Goal: Browse casually

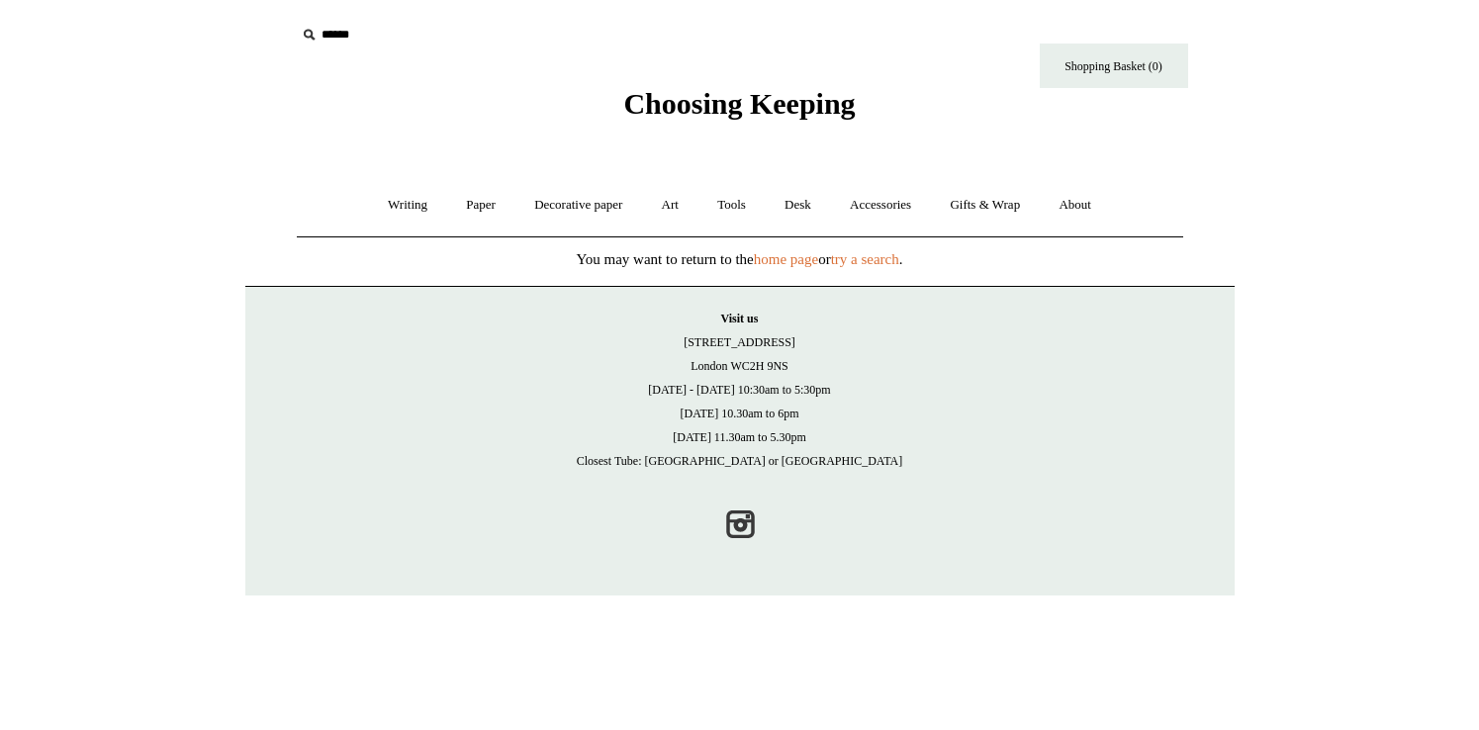
click at [733, 96] on span "Choosing Keeping" at bounding box center [739, 103] width 232 height 33
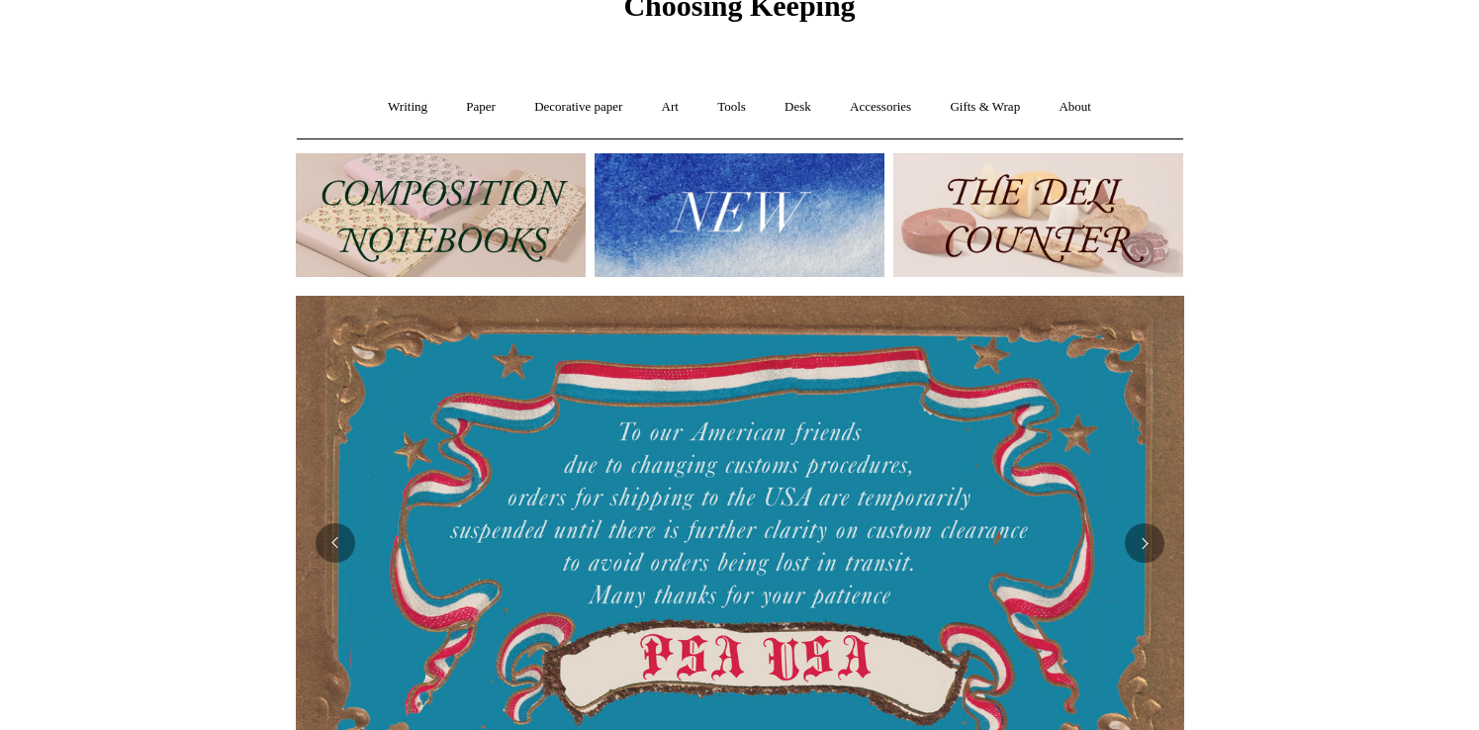
scroll to position [303, 0]
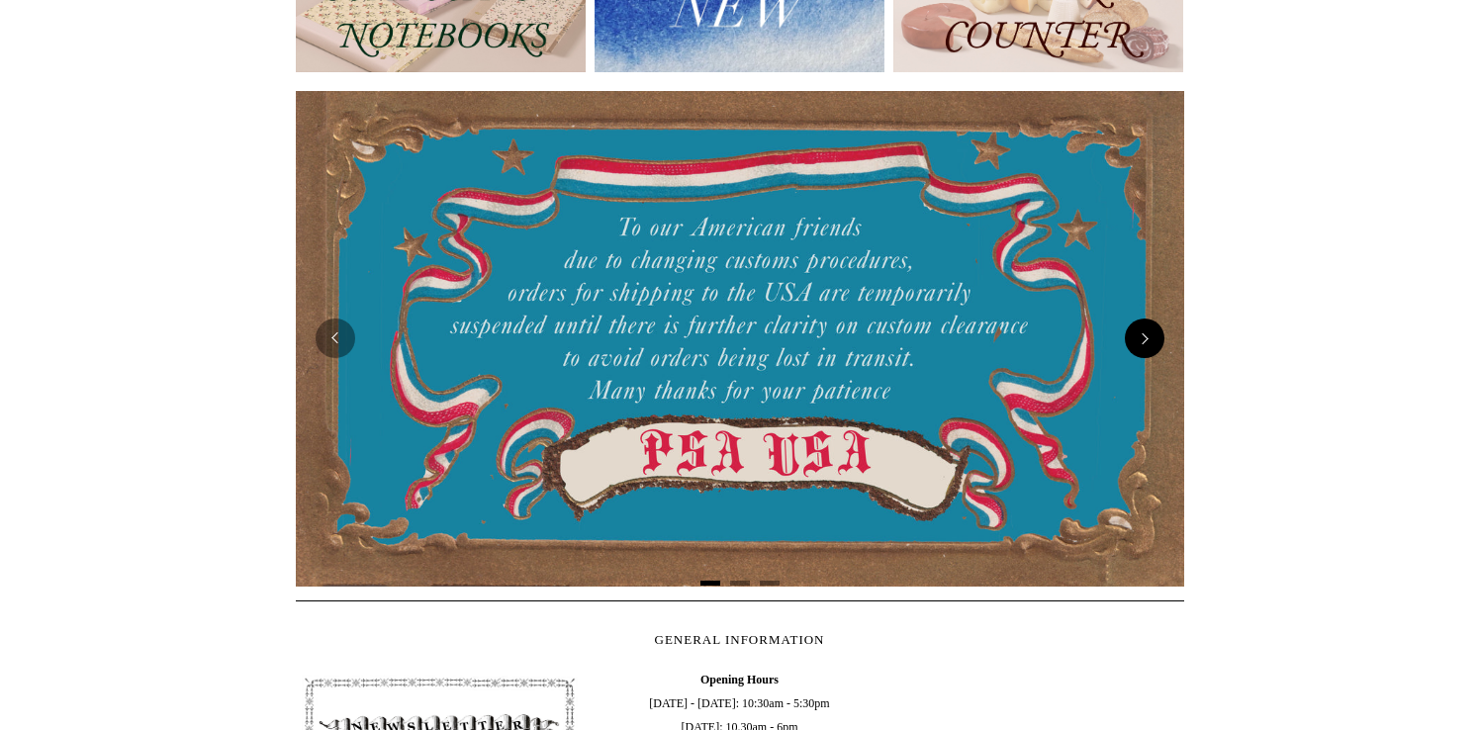
click at [1149, 333] on button "Next" at bounding box center [1145, 339] width 40 height 40
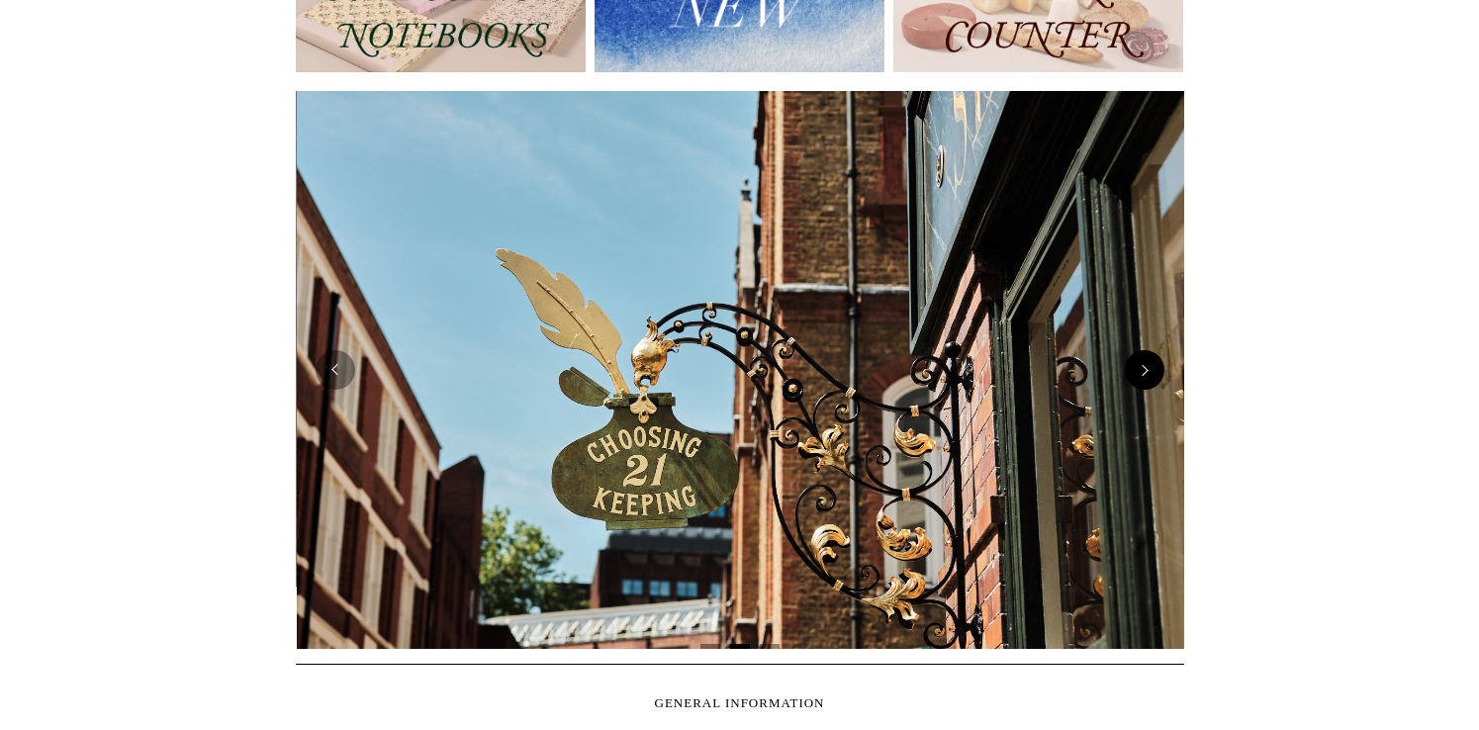
scroll to position [0, 889]
click at [1149, 333] on img at bounding box center [740, 370] width 889 height 558
click at [317, 379] on img at bounding box center [740, 370] width 889 height 558
click at [333, 377] on button "Previous" at bounding box center [336, 370] width 40 height 40
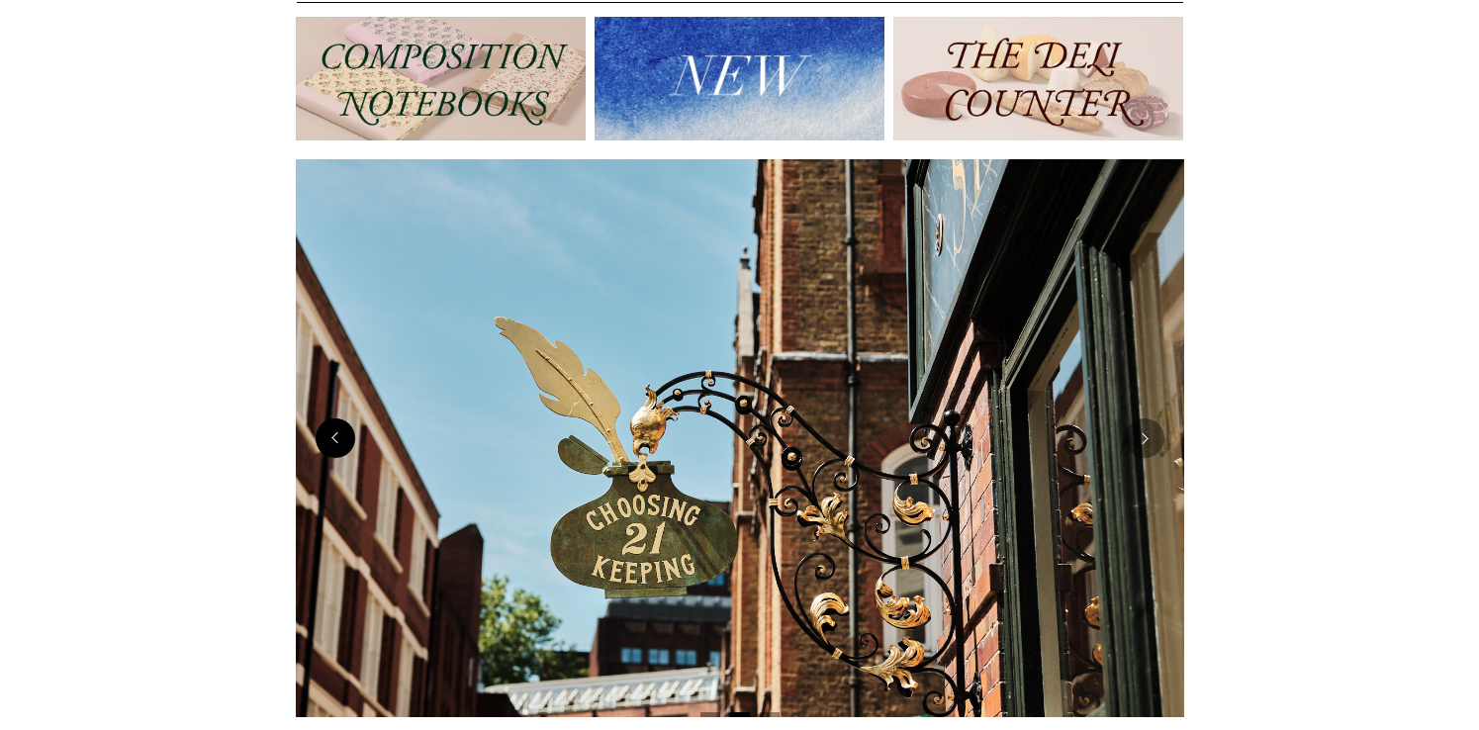
click at [328, 438] on button "Previous" at bounding box center [336, 439] width 40 height 40
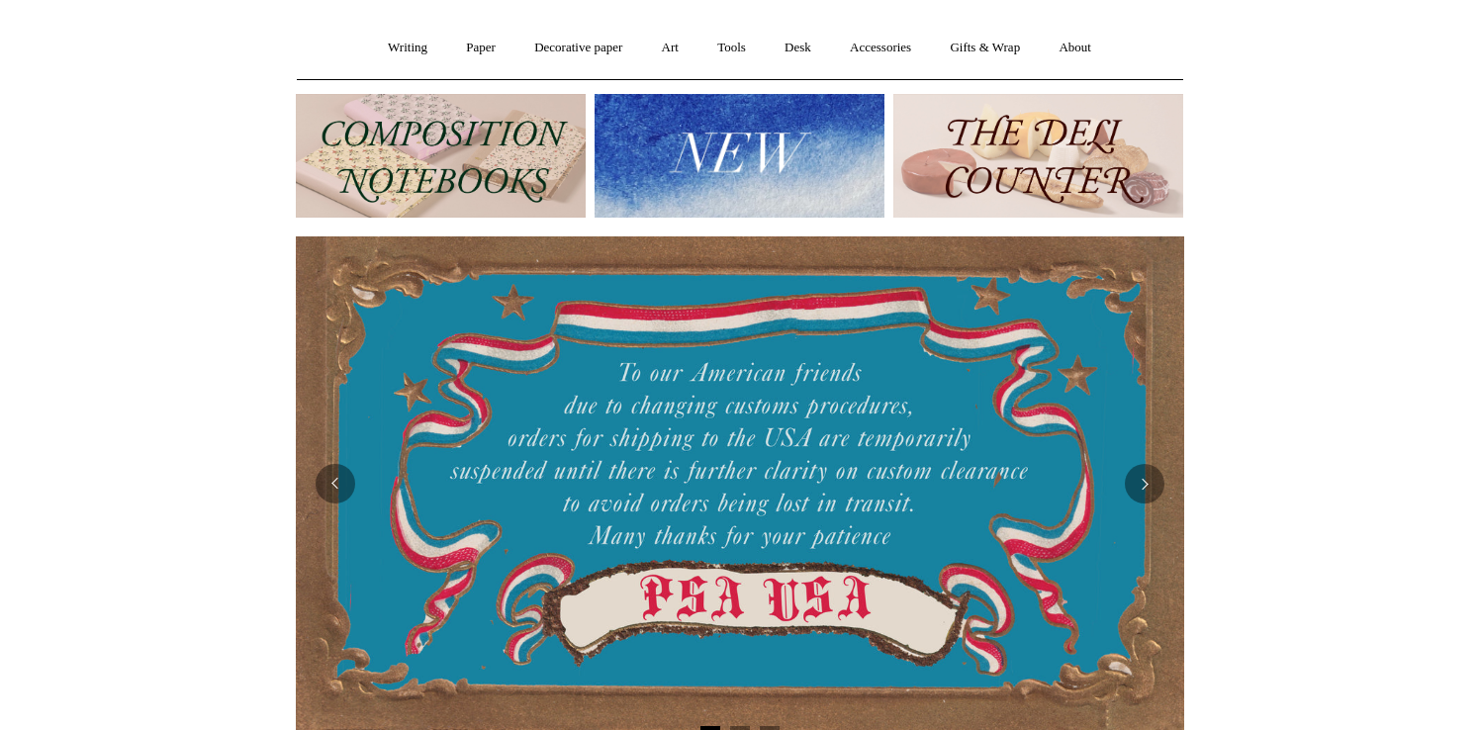
scroll to position [200, 0]
